Goal: Transaction & Acquisition: Purchase product/service

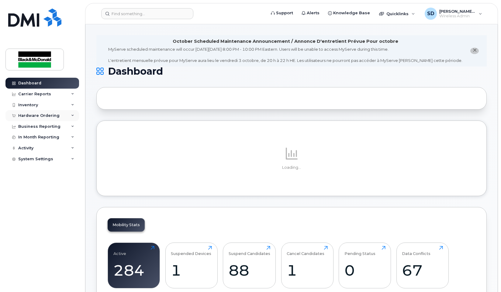
click at [47, 117] on div "Hardware Ordering" at bounding box center [38, 115] width 41 height 5
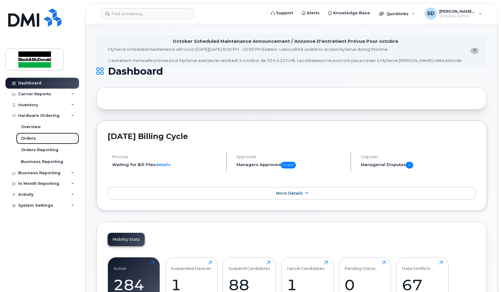
click at [40, 139] on link "Orders" at bounding box center [47, 139] width 63 height 12
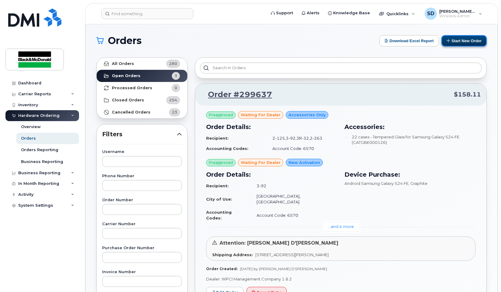
click at [465, 40] on button "Start New Order" at bounding box center [463, 40] width 45 height 11
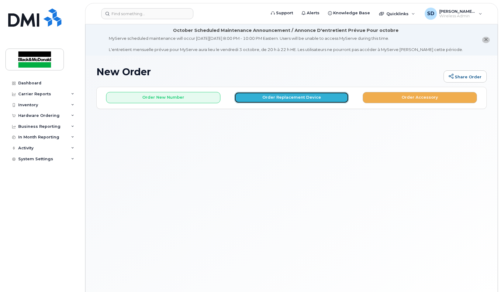
click at [280, 96] on button "Order Replacement Device" at bounding box center [291, 97] width 114 height 11
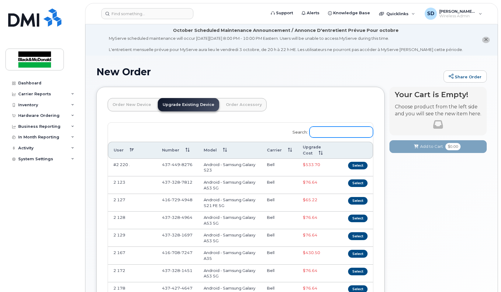
click at [328, 132] on input "Search:" at bounding box center [341, 132] width 64 height 11
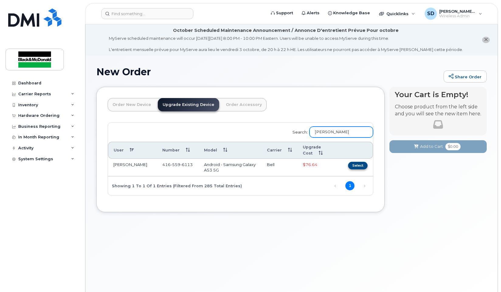
type input "shane"
click at [359, 166] on button "Select" at bounding box center [357, 166] width 19 height 8
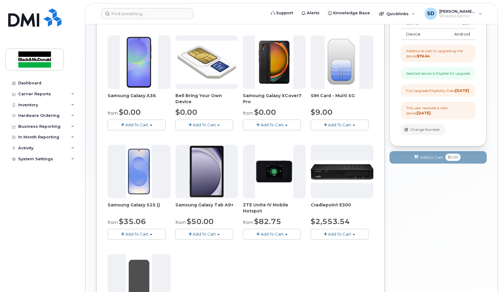
scroll to position [122, 0]
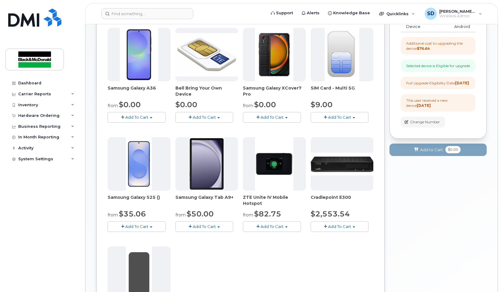
drag, startPoint x: 131, startPoint y: 225, endPoint x: 141, endPoint y: 212, distance: 16.2
click at [132, 225] on span "Add To Cart" at bounding box center [136, 226] width 23 height 5
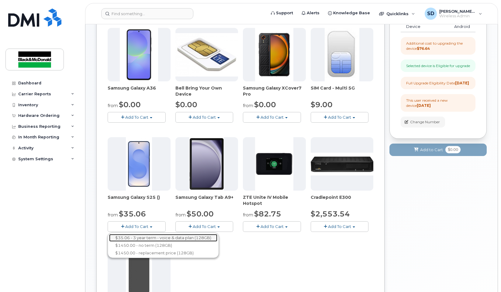
click at [164, 238] on link "$35.06 - 3 year term - voice & data plan (128GB)" at bounding box center [163, 238] width 108 height 8
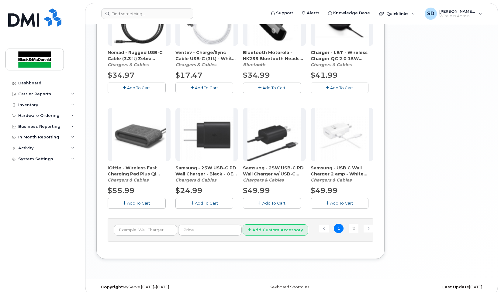
scroll to position [413, 0]
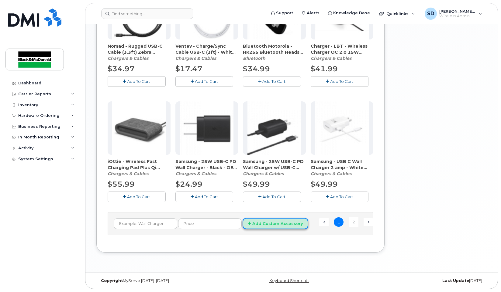
click at [259, 225] on button "Add Custom Accessory" at bounding box center [276, 223] width 66 height 11
click at [354, 223] on link "2" at bounding box center [354, 222] width 10 height 9
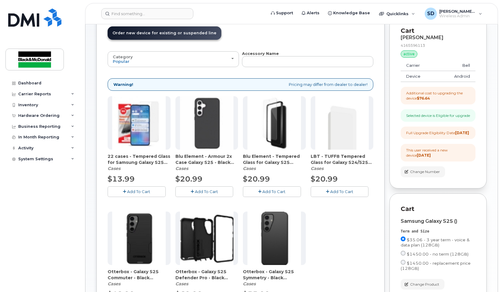
scroll to position [68, 0]
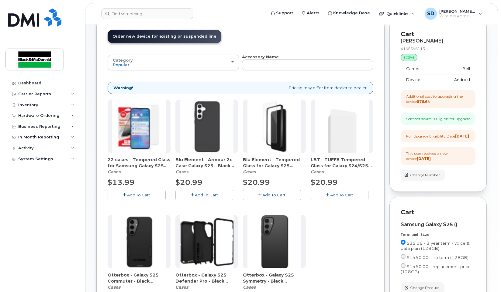
click at [136, 195] on span "Add To Cart" at bounding box center [138, 195] width 23 height 5
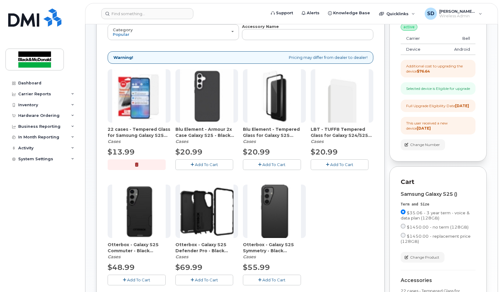
scroll to position [129, 0]
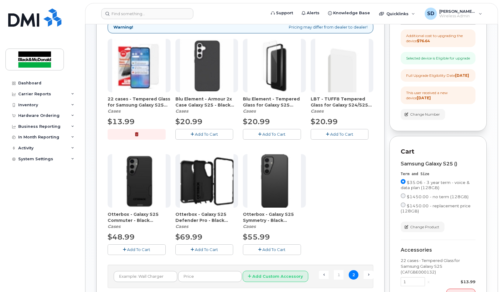
click at [203, 133] on span "Add To Cart" at bounding box center [206, 134] width 23 height 5
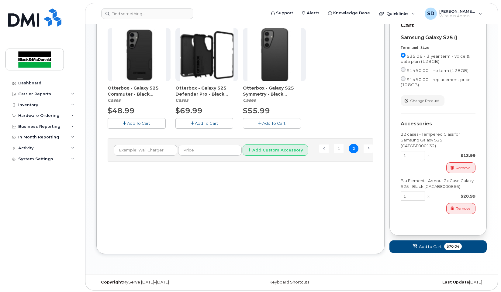
scroll to position [268, 0]
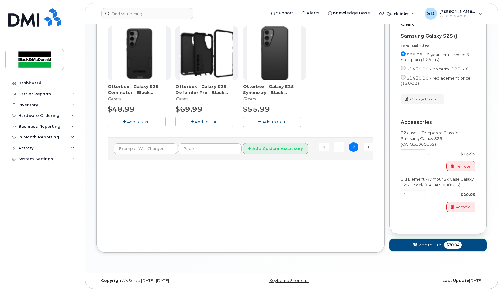
click at [424, 245] on span "Add to Cart" at bounding box center [430, 246] width 23 height 6
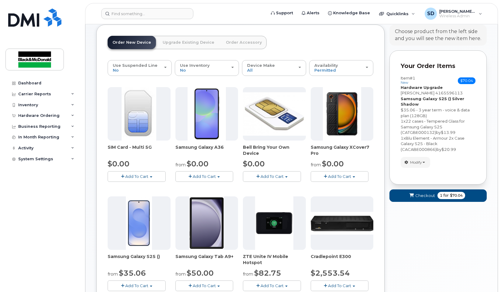
scroll to position [122, 0]
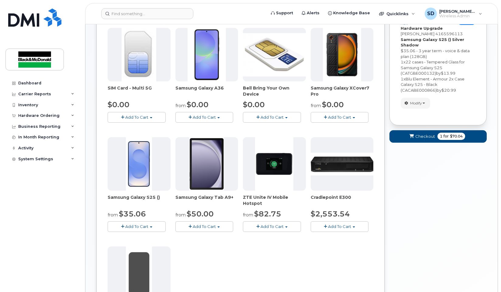
click at [143, 226] on span "Add To Cart" at bounding box center [136, 226] width 23 height 5
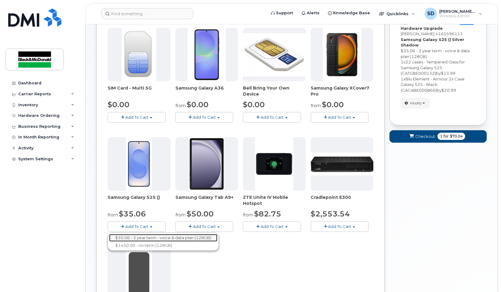
click at [147, 239] on link "$35.06 - 3 year term - voice & data plan (128GB)" at bounding box center [163, 238] width 108 height 8
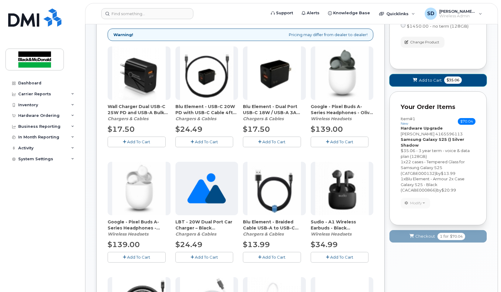
click at [432, 79] on span "Add to Cart" at bounding box center [430, 80] width 23 height 6
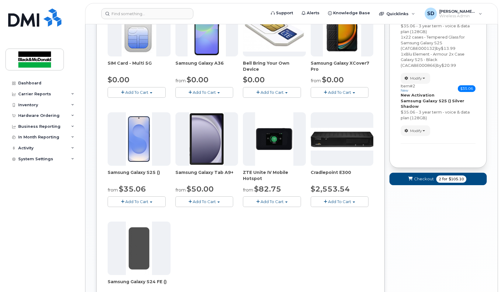
scroll to position [129, 0]
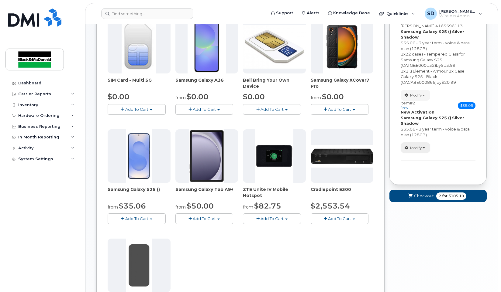
click at [416, 148] on span "Modify" at bounding box center [416, 147] width 12 height 5
click at [419, 177] on span "Remove" at bounding box center [417, 177] width 20 height 5
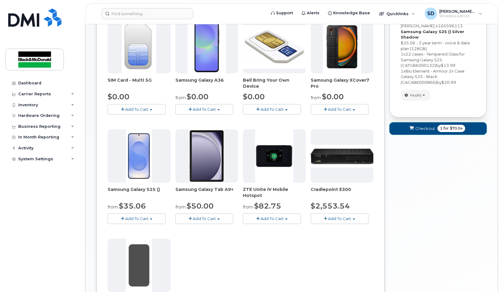
click at [424, 129] on span "Checkout" at bounding box center [425, 129] width 20 height 6
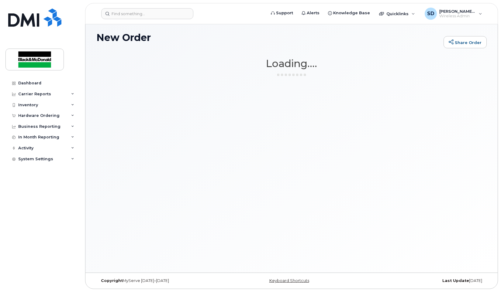
scroll to position [34, 0]
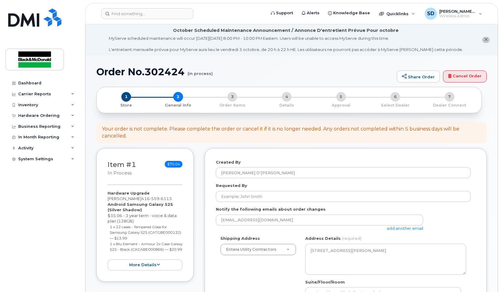
select select
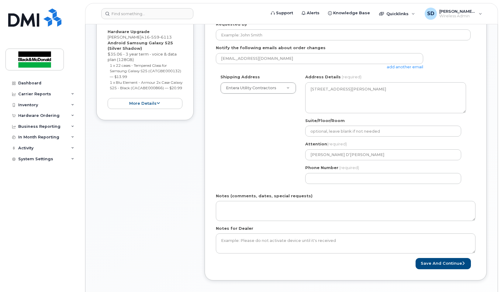
scroll to position [182, 0]
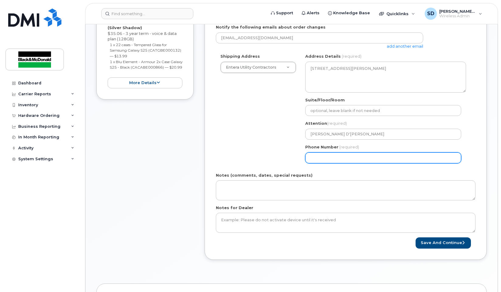
click at [321, 158] on input "Phone Number" at bounding box center [383, 158] width 156 height 11
type input "4167469914"
select select
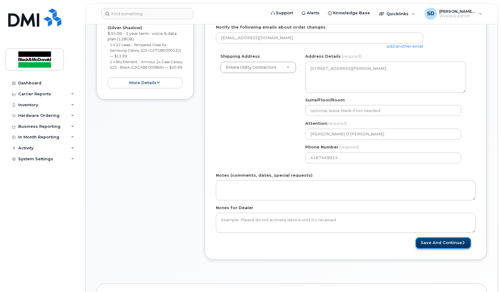
click at [428, 245] on button "Save and Continue" at bounding box center [442, 243] width 55 height 11
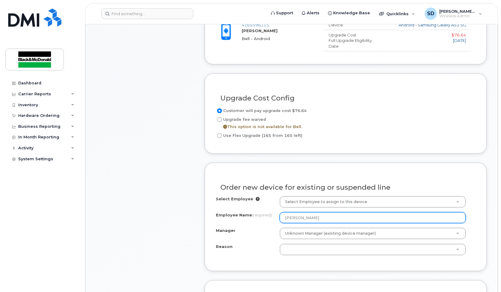
scroll to position [334, 0]
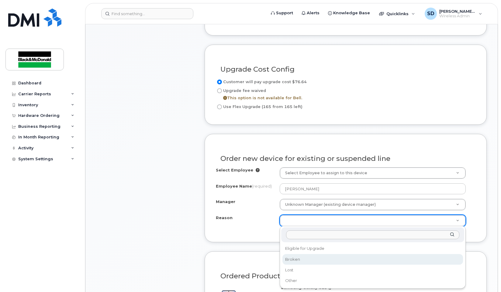
select select "broken"
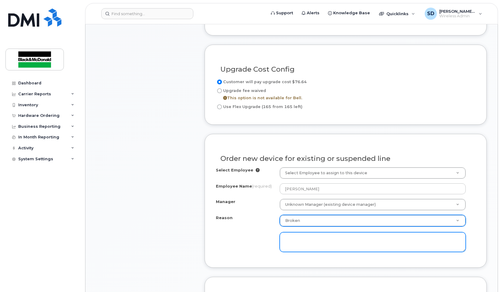
click at [301, 248] on textarea at bounding box center [373, 242] width 186 height 20
click at [323, 240] on textarea "phone does not hol charge" at bounding box center [373, 242] width 186 height 20
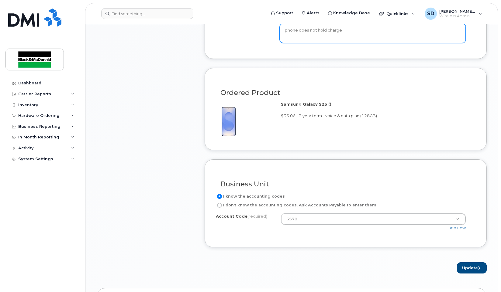
scroll to position [608, 0]
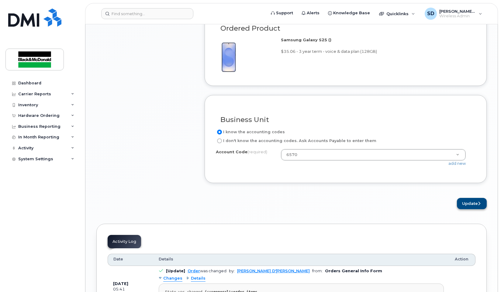
type textarea "phone does not hold charge"
click at [462, 203] on button "Update" at bounding box center [472, 203] width 30 height 11
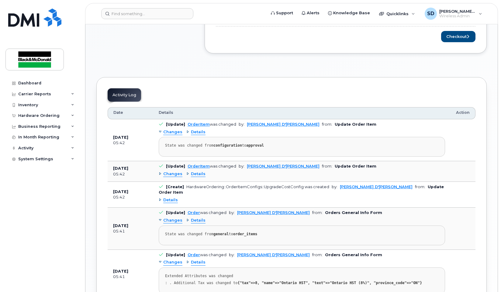
scroll to position [274, 0]
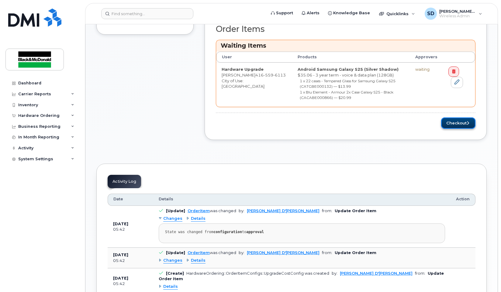
click at [457, 124] on button "Checkout" at bounding box center [458, 123] width 34 height 11
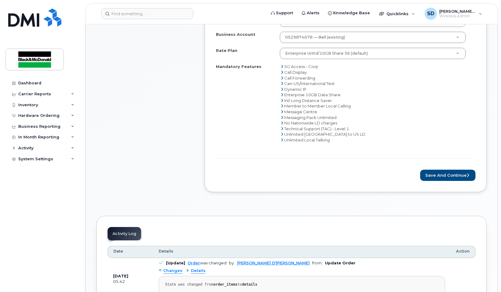
scroll to position [274, 0]
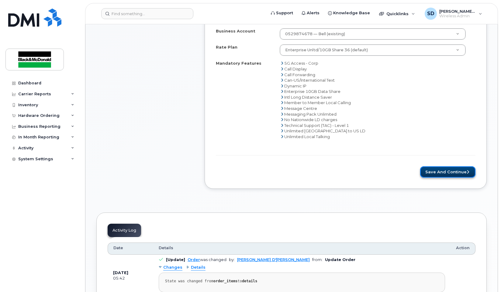
click at [434, 174] on button "Save and Continue" at bounding box center [447, 172] width 55 height 11
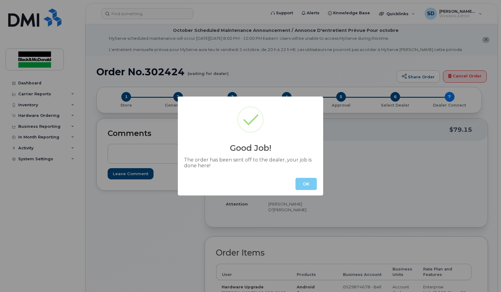
click at [305, 184] on button "OK" at bounding box center [305, 184] width 21 height 12
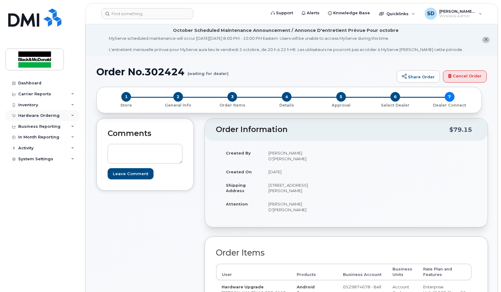
click at [46, 115] on div "Hardware Ordering" at bounding box center [38, 115] width 41 height 5
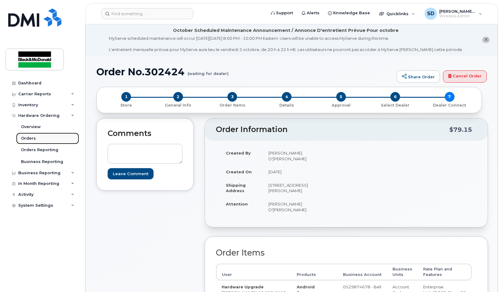
drag, startPoint x: 40, startPoint y: 141, endPoint x: 50, endPoint y: 136, distance: 10.3
click at [41, 141] on link "Orders" at bounding box center [47, 139] width 63 height 12
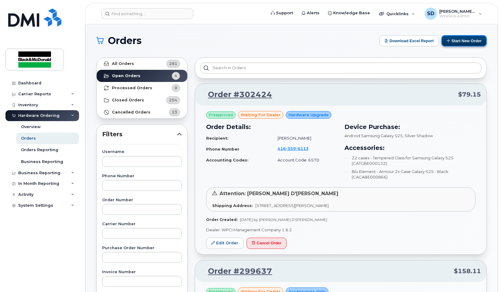
click at [462, 41] on button "Start New Order" at bounding box center [463, 40] width 45 height 11
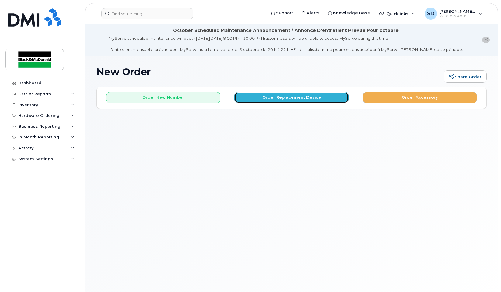
click at [278, 97] on button "Order Replacement Device" at bounding box center [291, 97] width 114 height 11
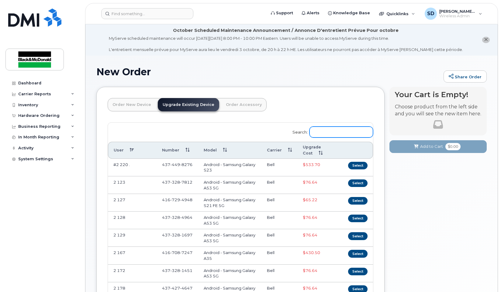
click at [329, 133] on input "Search:" at bounding box center [341, 132] width 64 height 11
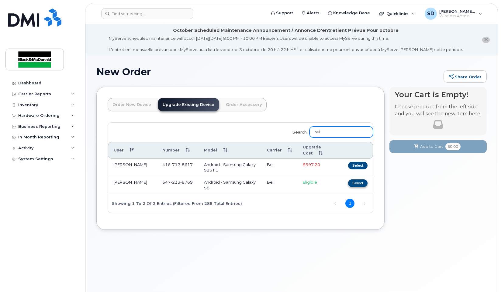
type input "rei"
click at [359, 182] on button "Select" at bounding box center [357, 184] width 19 height 8
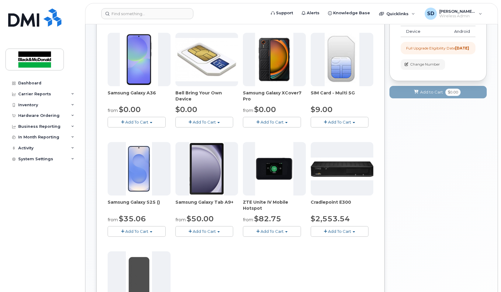
scroll to position [122, 0]
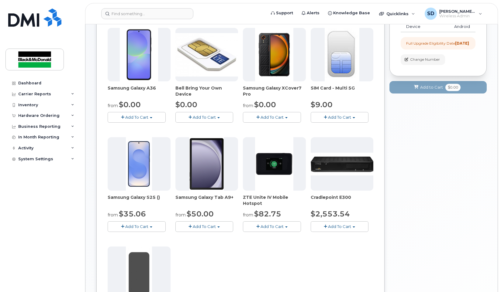
click at [139, 226] on span "Add To Cart" at bounding box center [136, 226] width 23 height 5
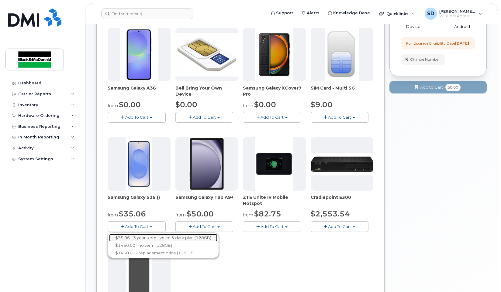
click at [149, 238] on link "$35.06 - 3 year term - voice & data plan (128GB)" at bounding box center [163, 238] width 108 height 8
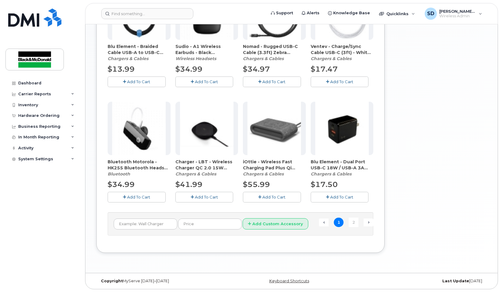
scroll to position [413, 0]
click at [267, 225] on button "Add Custom Accessory" at bounding box center [276, 223] width 66 height 11
click at [353, 221] on link "2" at bounding box center [354, 222] width 10 height 9
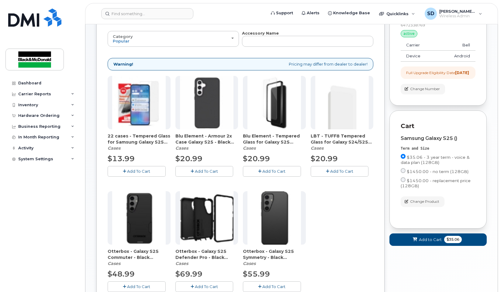
click at [144, 170] on span "Add To Cart" at bounding box center [138, 171] width 23 height 5
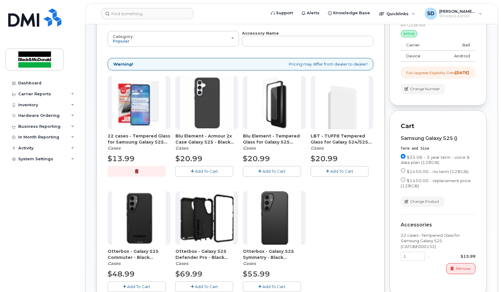
click at [197, 170] on span "Add To Cart" at bounding box center [206, 171] width 23 height 5
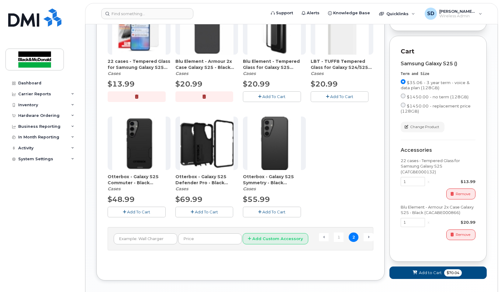
scroll to position [183, 0]
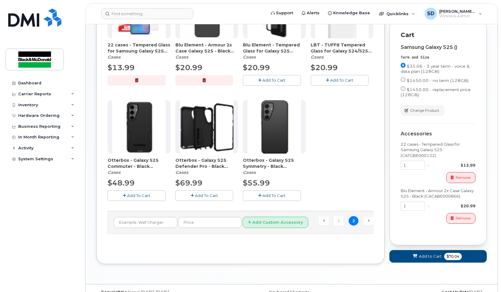
click at [436, 259] on span "Add to Cart" at bounding box center [430, 257] width 23 height 6
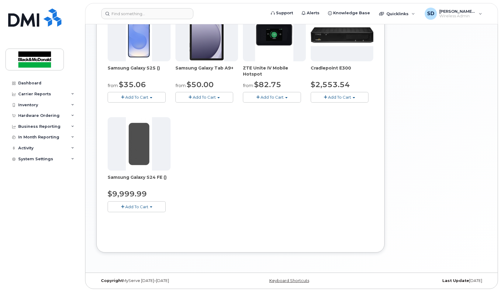
scroll to position [129, 0]
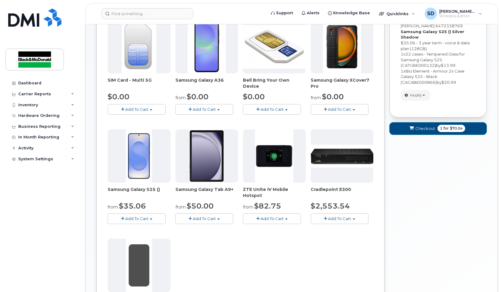
click at [419, 128] on span "Checkout" at bounding box center [425, 129] width 20 height 6
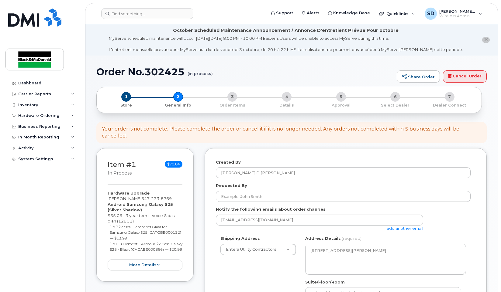
select select
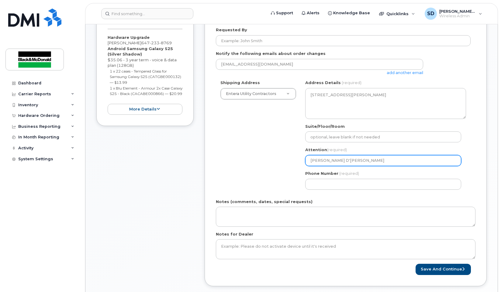
scroll to position [213, 0]
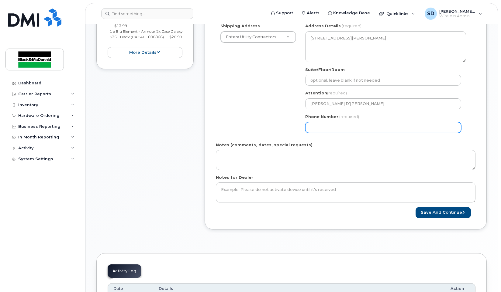
click at [343, 126] on input "Phone Number" at bounding box center [383, 127] width 156 height 11
type input "4167469914"
select select
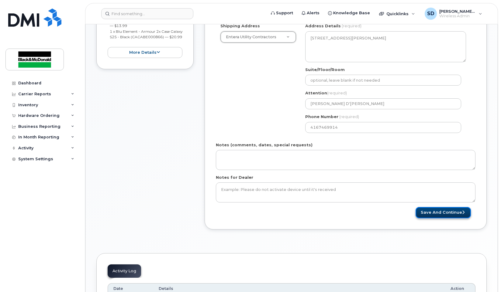
click at [439, 214] on button "Save and Continue" at bounding box center [442, 212] width 55 height 11
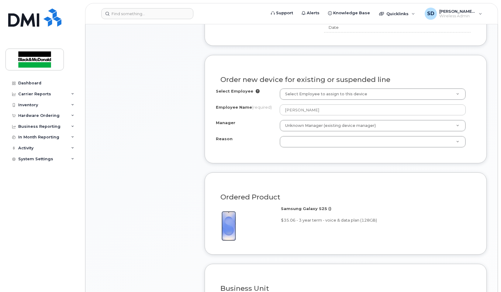
scroll to position [304, 0]
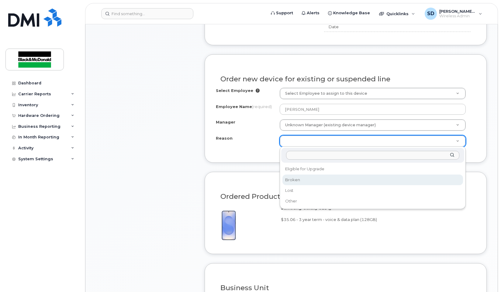
select select "broken"
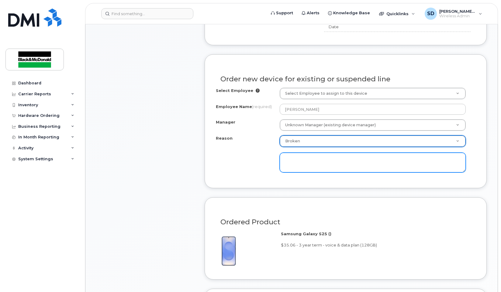
click at [297, 165] on textarea at bounding box center [373, 163] width 186 height 20
click at [295, 160] on textarea "damaeged screen" at bounding box center [373, 163] width 186 height 20
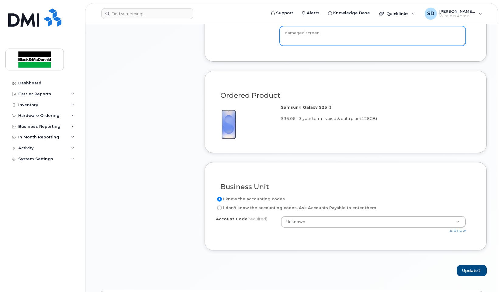
scroll to position [517, 0]
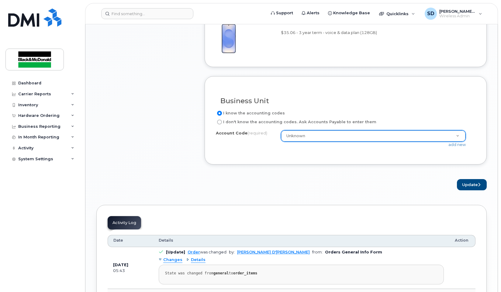
type textarea "damaged screen"
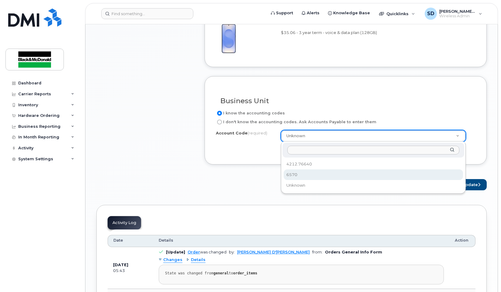
select select "6570"
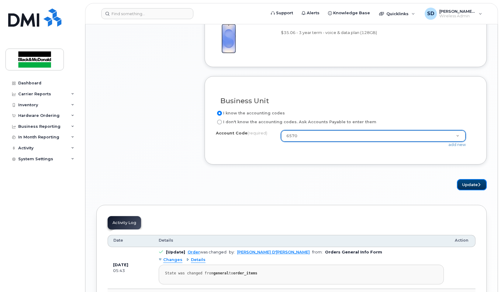
click at [469, 184] on button "Update" at bounding box center [472, 184] width 30 height 11
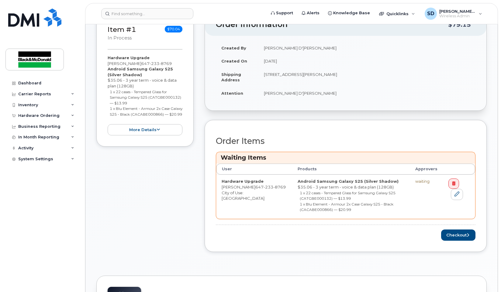
scroll to position [213, 0]
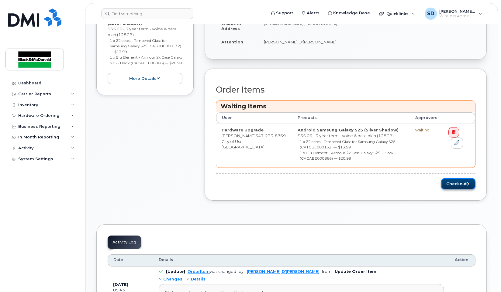
click at [448, 185] on button "Checkout" at bounding box center [458, 183] width 34 height 11
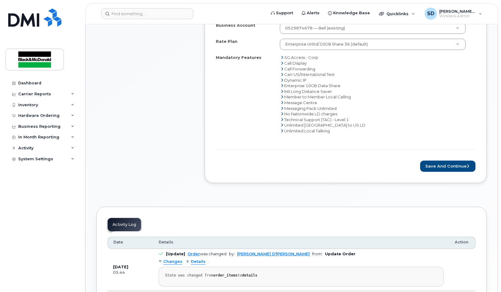
scroll to position [334, 0]
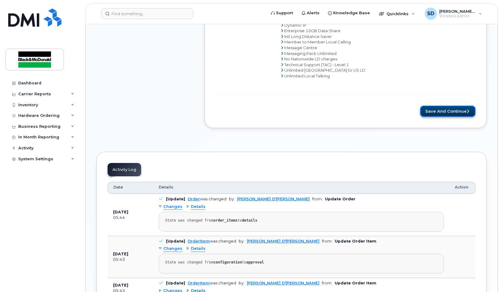
click at [451, 112] on button "Save and Continue" at bounding box center [447, 111] width 55 height 11
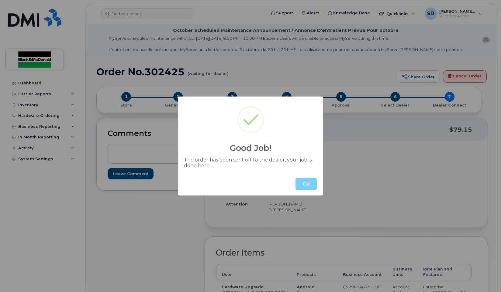
drag, startPoint x: 305, startPoint y: 186, endPoint x: 447, endPoint y: 175, distance: 142.1
click at [306, 187] on button "OK" at bounding box center [305, 184] width 21 height 12
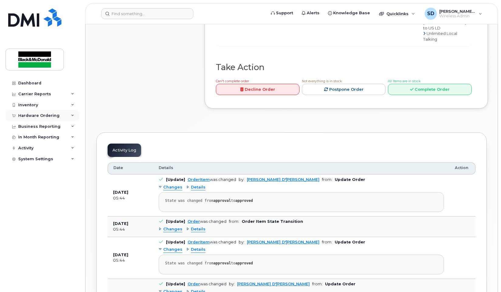
scroll to position [274, 0]
